Goal: Transaction & Acquisition: Purchase product/service

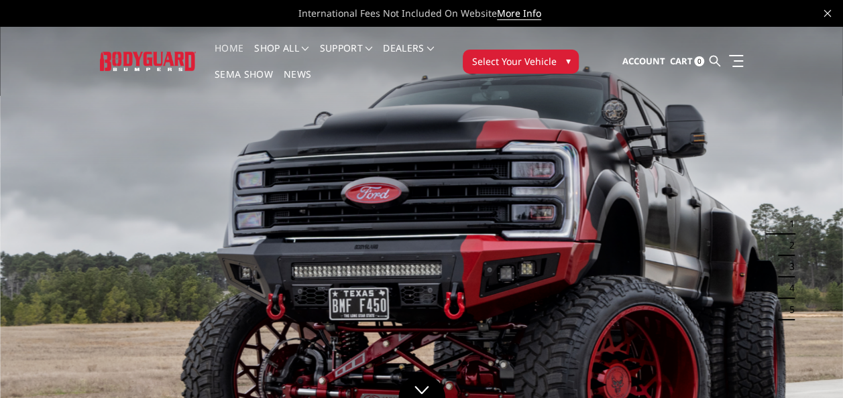
click at [547, 65] on span "Select Your Vehicle" at bounding box center [513, 61] width 84 height 14
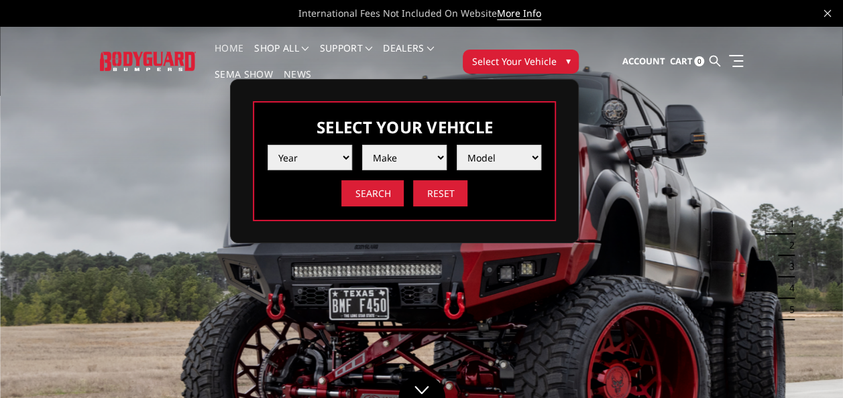
click at [328, 153] on select "Year 2025 2024 2023 2022 2021 2020 2019 2018 2017 2016 2015 2014 2013 2012 2011…" at bounding box center [309, 157] width 84 height 25
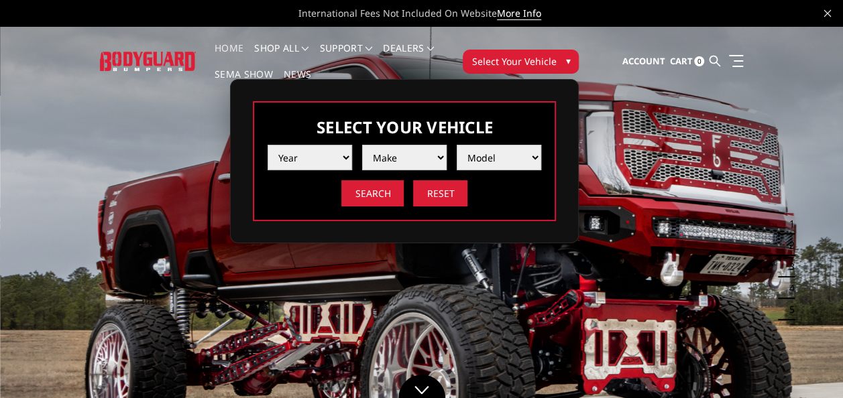
select select "yr_2001"
click at [267, 145] on select "Year 2025 2024 2023 2022 2021 2020 2019 2018 2017 2016 2015 2014 2013 2012 2011…" at bounding box center [309, 157] width 84 height 25
click at [408, 164] on select "Make Chevrolet Ford Ram" at bounding box center [404, 157] width 84 height 25
select select "mk_ford"
click at [362, 145] on select "Make Chevrolet Ford Ram" at bounding box center [404, 157] width 84 height 25
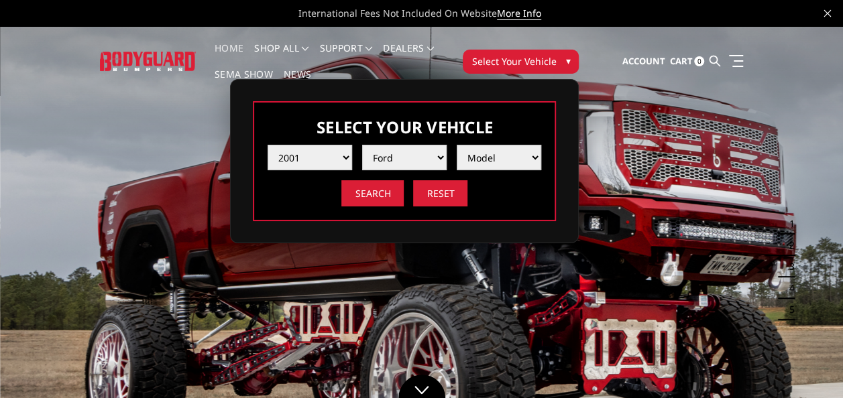
click at [486, 160] on select "Model Excursion F250 / F350 F250 / F350" at bounding box center [498, 157] width 84 height 25
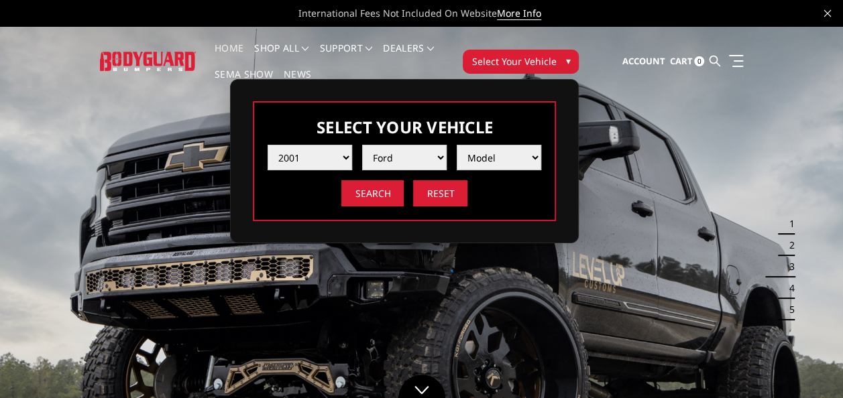
select select "md_f250-f350"
click at [456, 145] on select "Model Excursion F250 / F350 F250 / F350" at bounding box center [498, 157] width 84 height 25
click at [369, 192] on input "Search" at bounding box center [372, 193] width 62 height 26
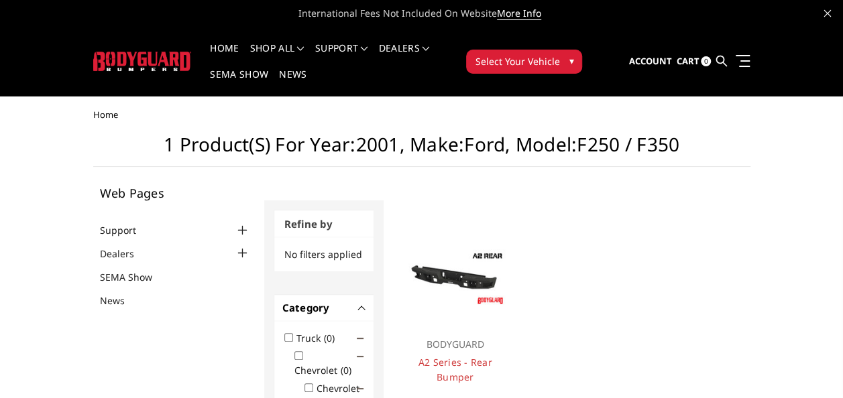
click at [476, 295] on img at bounding box center [454, 278] width 103 height 58
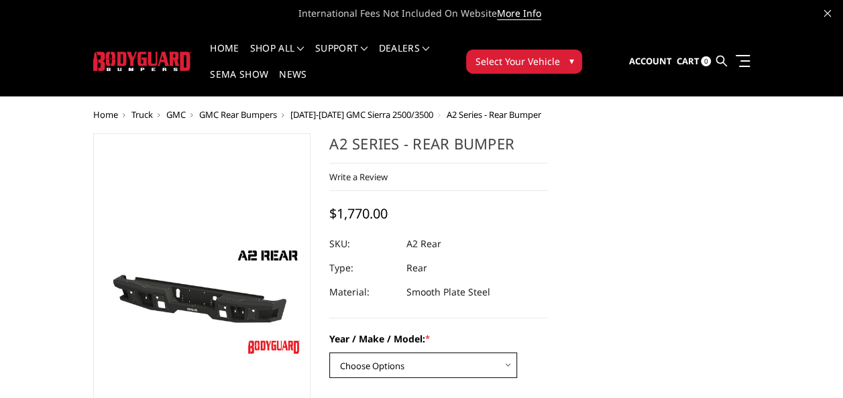
click at [457, 359] on select "Choose Options Chevrolet/GMC 20-24 2500 / 3500 Chevrolet/GMC 15-19 2500 / 3500 …" at bounding box center [423, 365] width 188 height 25
select select "1466"
click at [329, 353] on select "Choose Options Chevrolet/GMC 20-24 2500 / 3500 Chevrolet/GMC 15-19 2500 / 3500 …" at bounding box center [423, 365] width 188 height 25
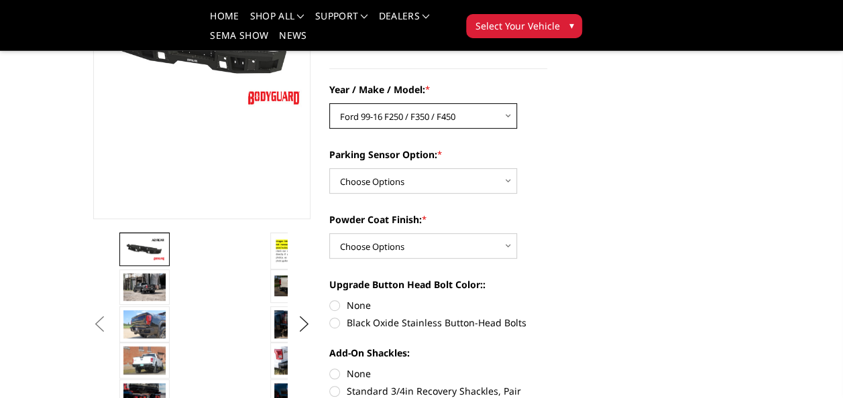
scroll to position [209, 0]
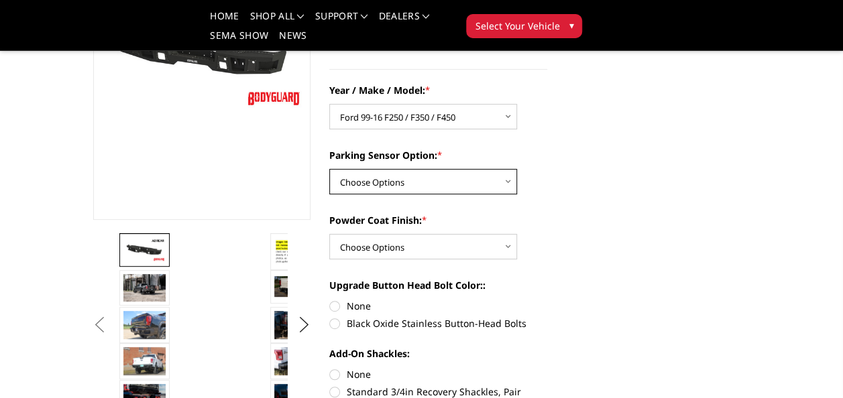
click at [495, 185] on select "Choose Options Yes - With sensor cutouts No - Without sensor cutouts" at bounding box center [423, 181] width 188 height 25
select select "565"
click at [329, 169] on select "Choose Options Yes - With sensor cutouts No - Without sensor cutouts" at bounding box center [423, 181] width 188 height 25
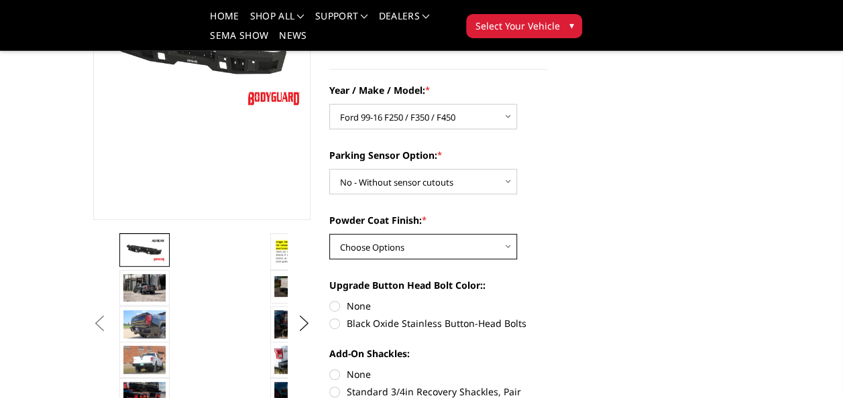
click at [489, 251] on select "Choose Options Bare metal (included) Texture black powder coat" at bounding box center [423, 246] width 188 height 25
select select "549"
click at [329, 234] on select "Choose Options Bare metal (included) Texture black powder coat" at bounding box center [423, 246] width 188 height 25
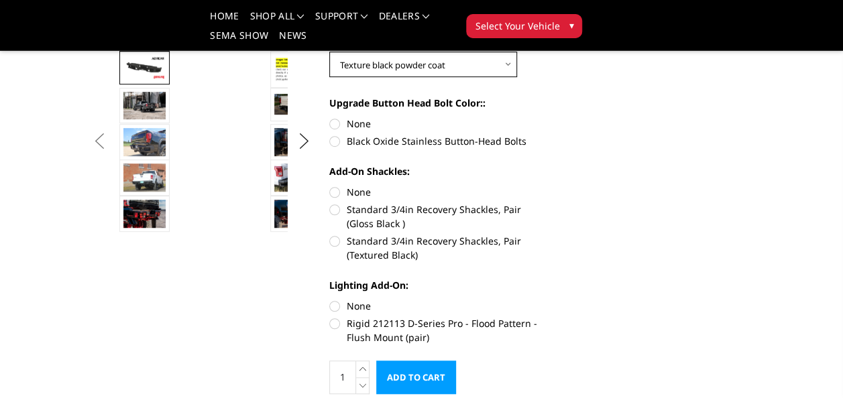
scroll to position [392, 0]
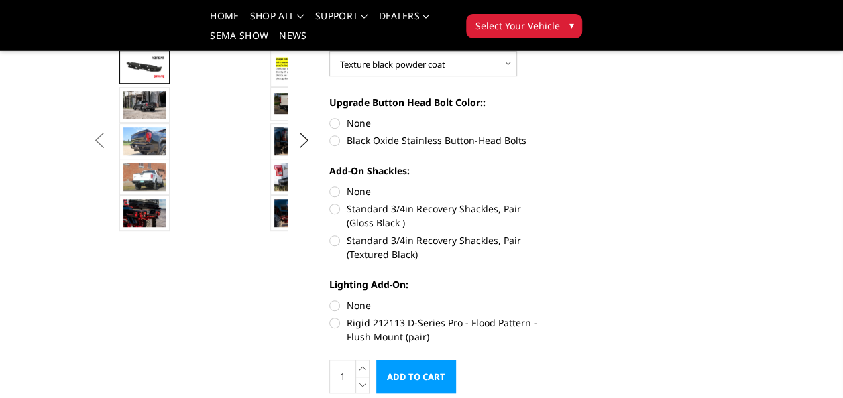
click at [491, 239] on label "Standard 3/4in Recovery Shackles, Pair (Textured Black)" at bounding box center [438, 247] width 218 height 28
click at [547, 202] on input "Standard 3/4in Recovery Shackles, Pair (Textured Black)" at bounding box center [547, 202] width 1 height 1
radio input "true"
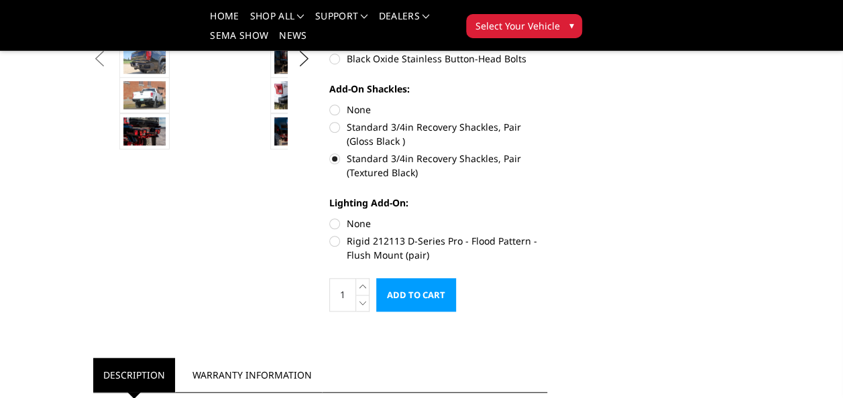
scroll to position [475, 0]
click at [481, 236] on label "Rigid 212113 D-Series Pro - Flood Pattern - Flush Mount (pair)" at bounding box center [438, 247] width 218 height 28
click at [547, 216] on input "Rigid 212113 D-Series Pro - Flood Pattern - Flush Mount (pair)" at bounding box center [547, 216] width 1 height 1
radio input "true"
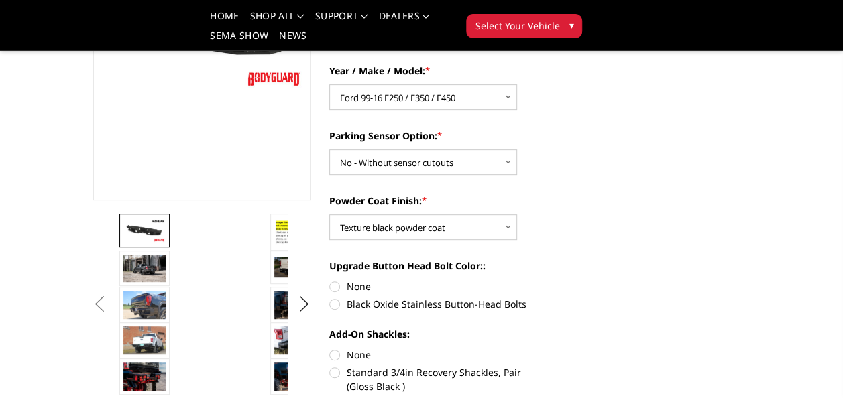
scroll to position [225, 0]
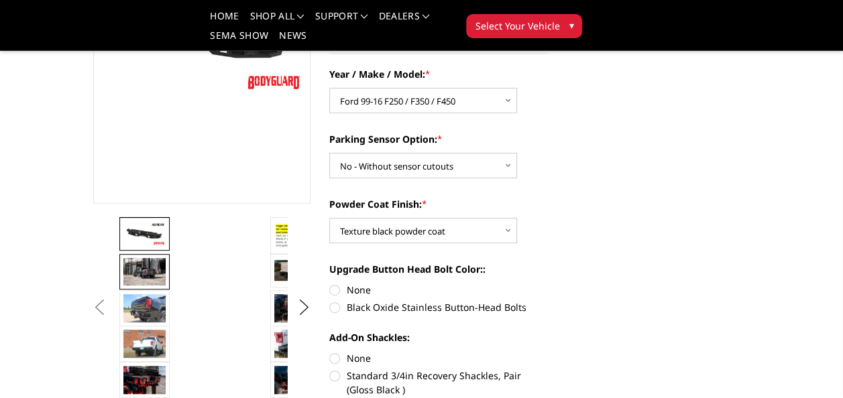
click at [146, 275] on img at bounding box center [144, 271] width 42 height 27
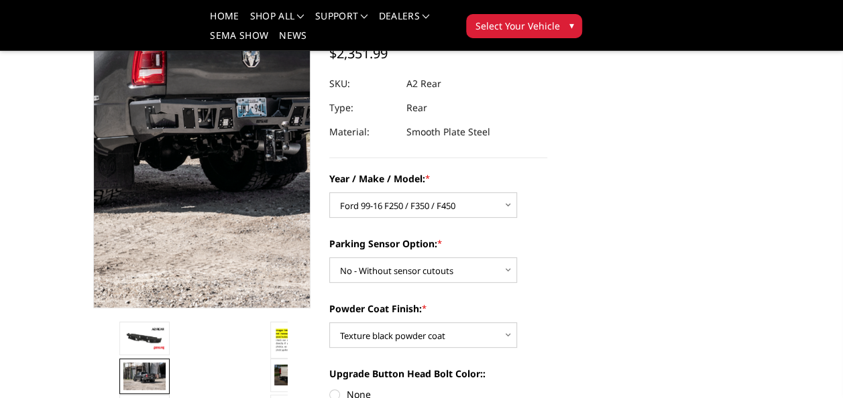
scroll to position [119, 0]
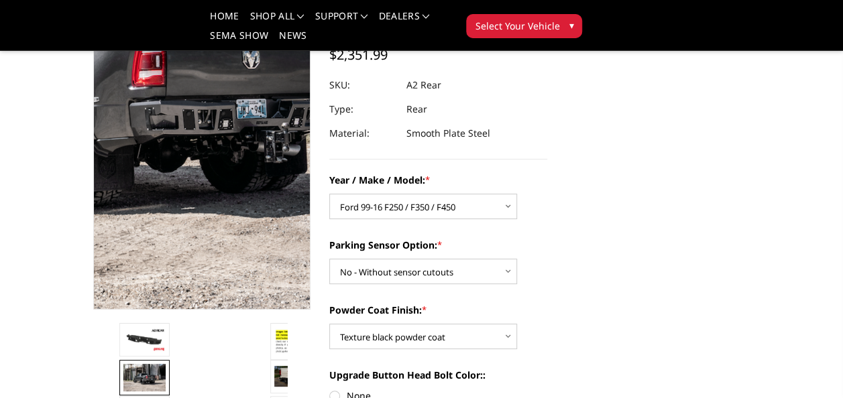
click at [236, 146] on img at bounding box center [101, 76] width 858 height 556
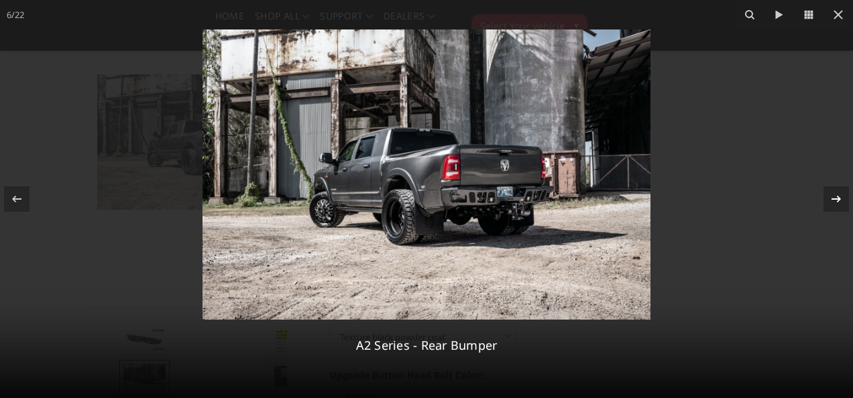
click at [839, 201] on icon at bounding box center [836, 199] width 16 height 16
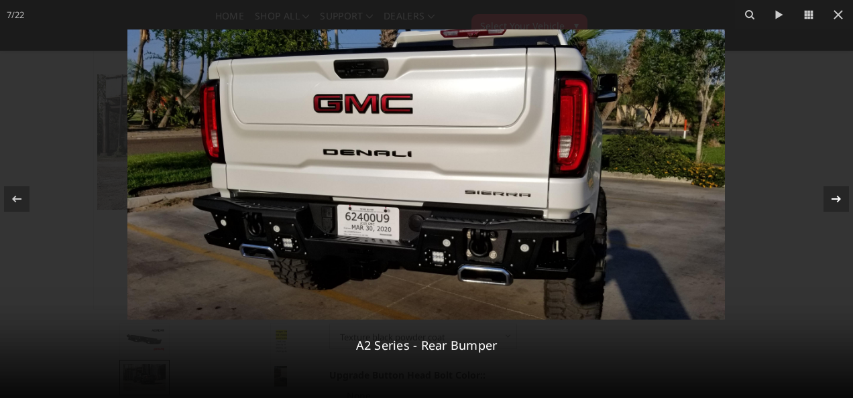
click at [839, 201] on icon at bounding box center [836, 199] width 16 height 16
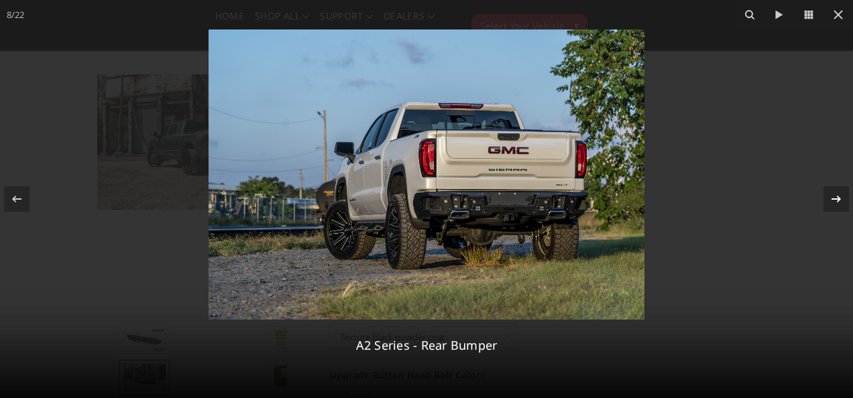
click at [839, 201] on div "8 / 22 A2 Series - Rear Bumper" at bounding box center [426, 199] width 853 height 398
click at [836, 192] on icon at bounding box center [836, 199] width 16 height 16
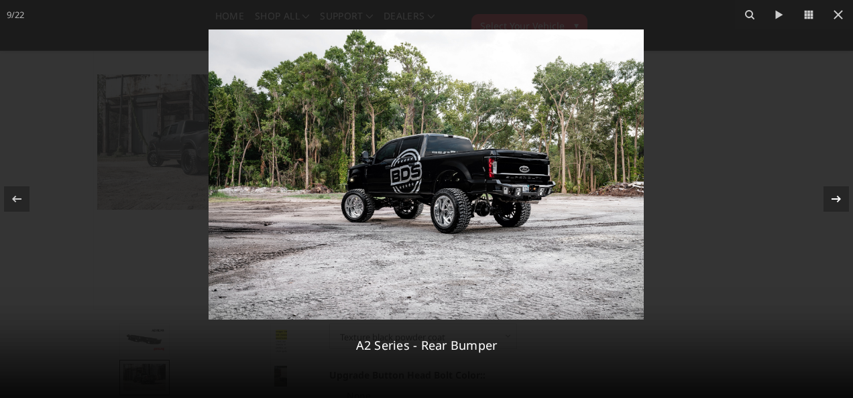
click at [836, 196] on icon at bounding box center [835, 199] width 9 height 7
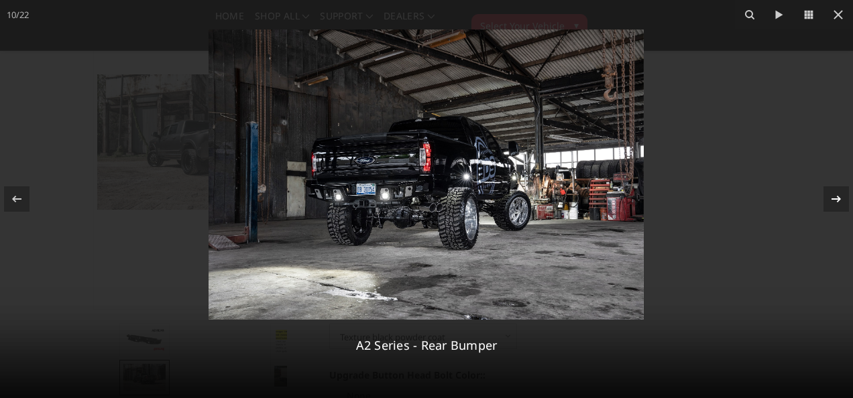
click at [836, 196] on icon at bounding box center [835, 199] width 9 height 7
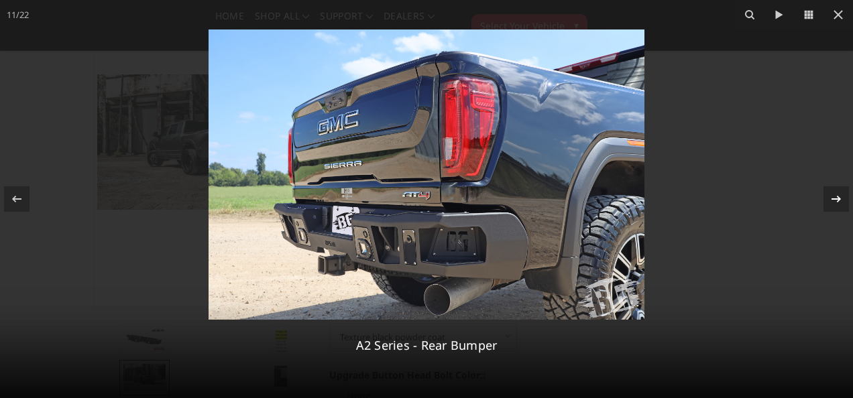
click at [836, 196] on div "11 / 22 A2 Series - Rear Bumper" at bounding box center [426, 199] width 853 height 398
click at [836, 196] on icon at bounding box center [835, 199] width 9 height 7
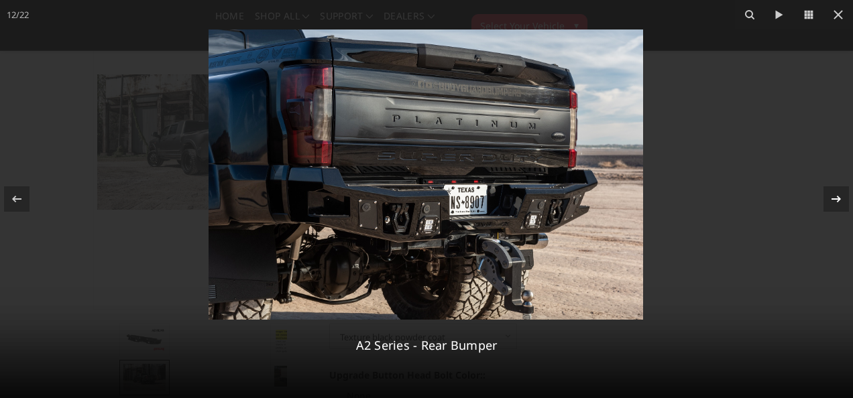
click at [836, 196] on div "12 / 22 A2 Series - Rear Bumper" at bounding box center [426, 199] width 853 height 398
click at [836, 196] on icon at bounding box center [835, 199] width 9 height 7
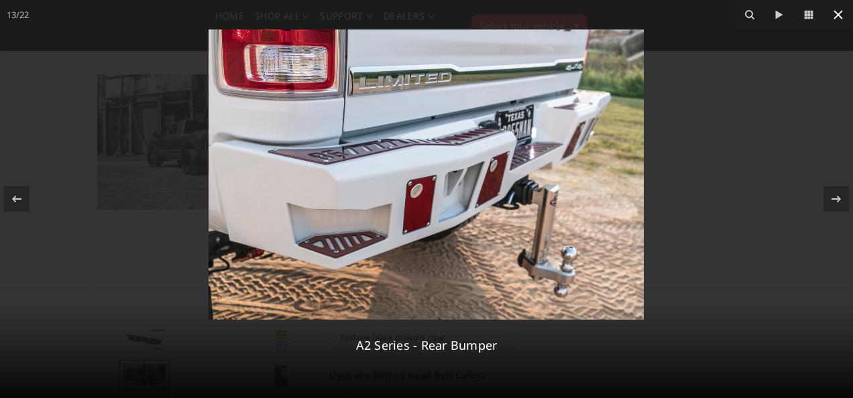
click at [836, 11] on icon at bounding box center [838, 15] width 16 height 16
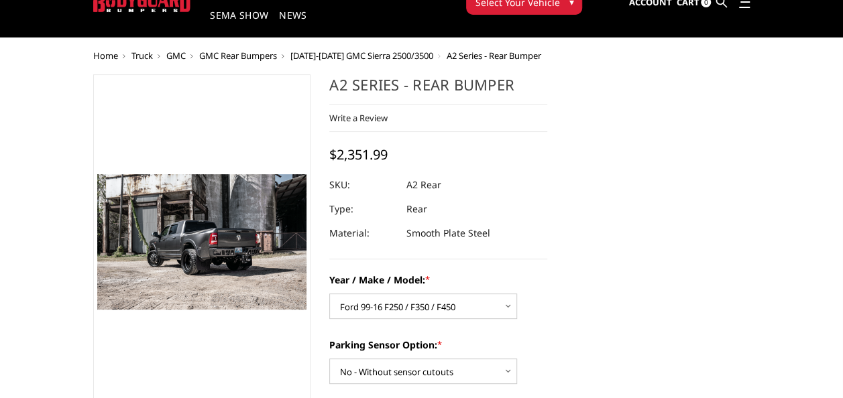
scroll to position [0, 0]
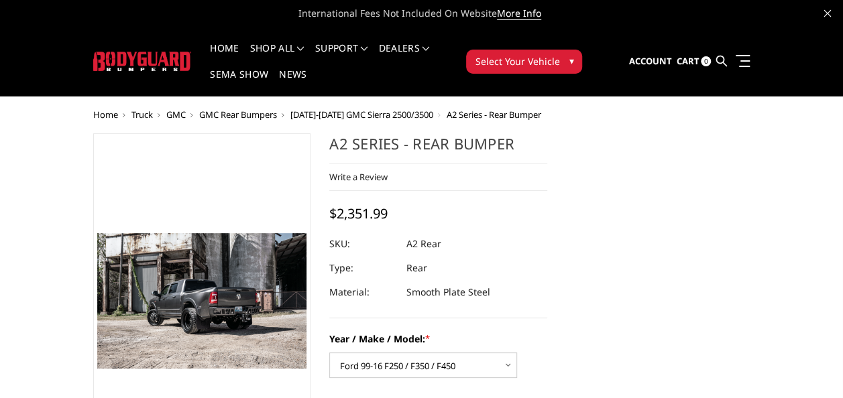
click at [146, 115] on span "Truck" at bounding box center [141, 115] width 21 height 12
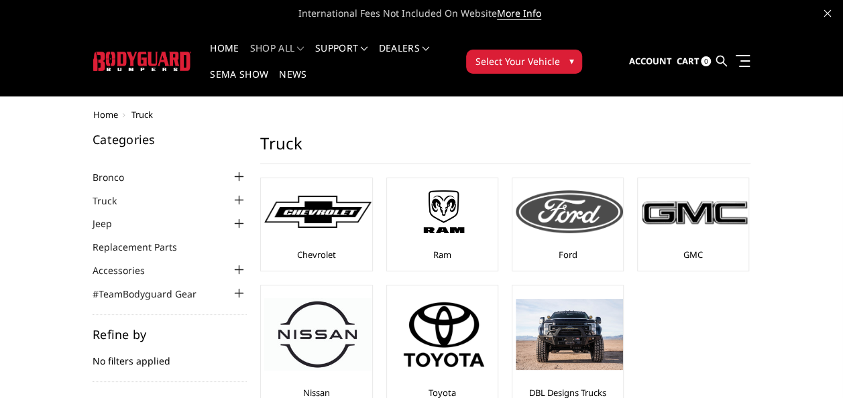
click at [572, 231] on img at bounding box center [568, 211] width 107 height 43
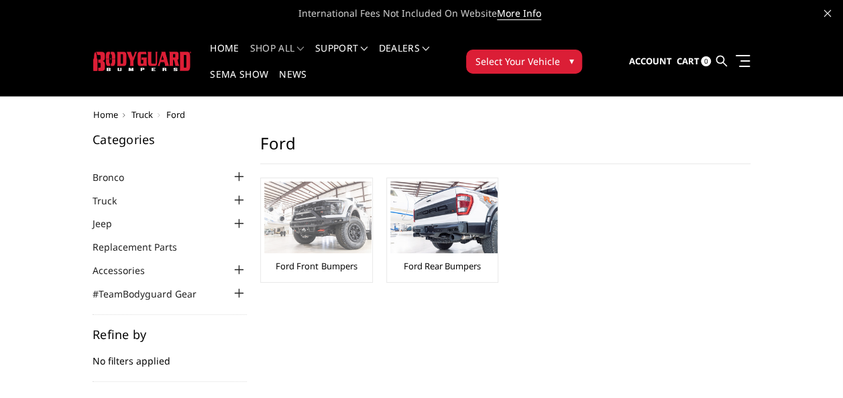
click at [293, 232] on img at bounding box center [317, 218] width 107 height 72
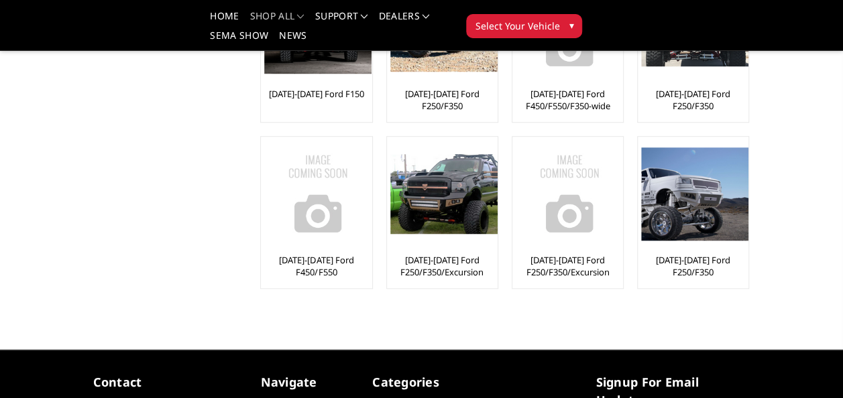
scroll to position [487, 0]
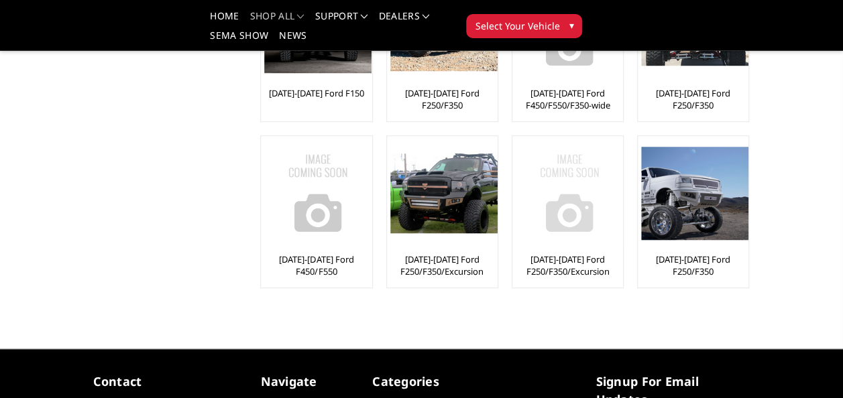
click at [603, 225] on img at bounding box center [568, 192] width 107 height 107
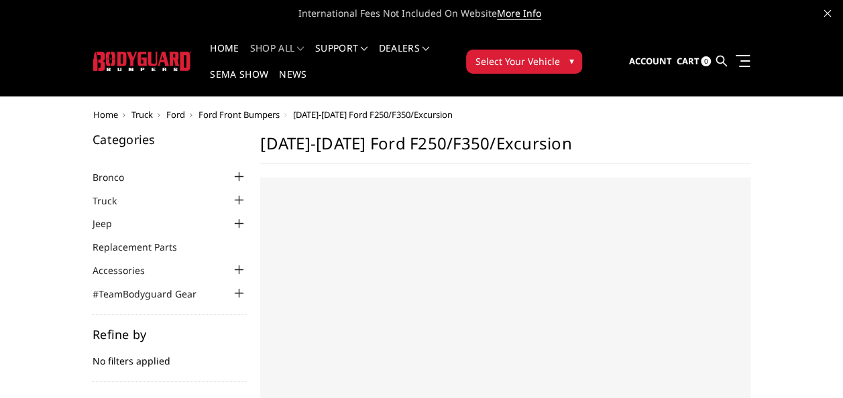
select select "US"
